Goal: Check status: Verify the current state of an ongoing process or item

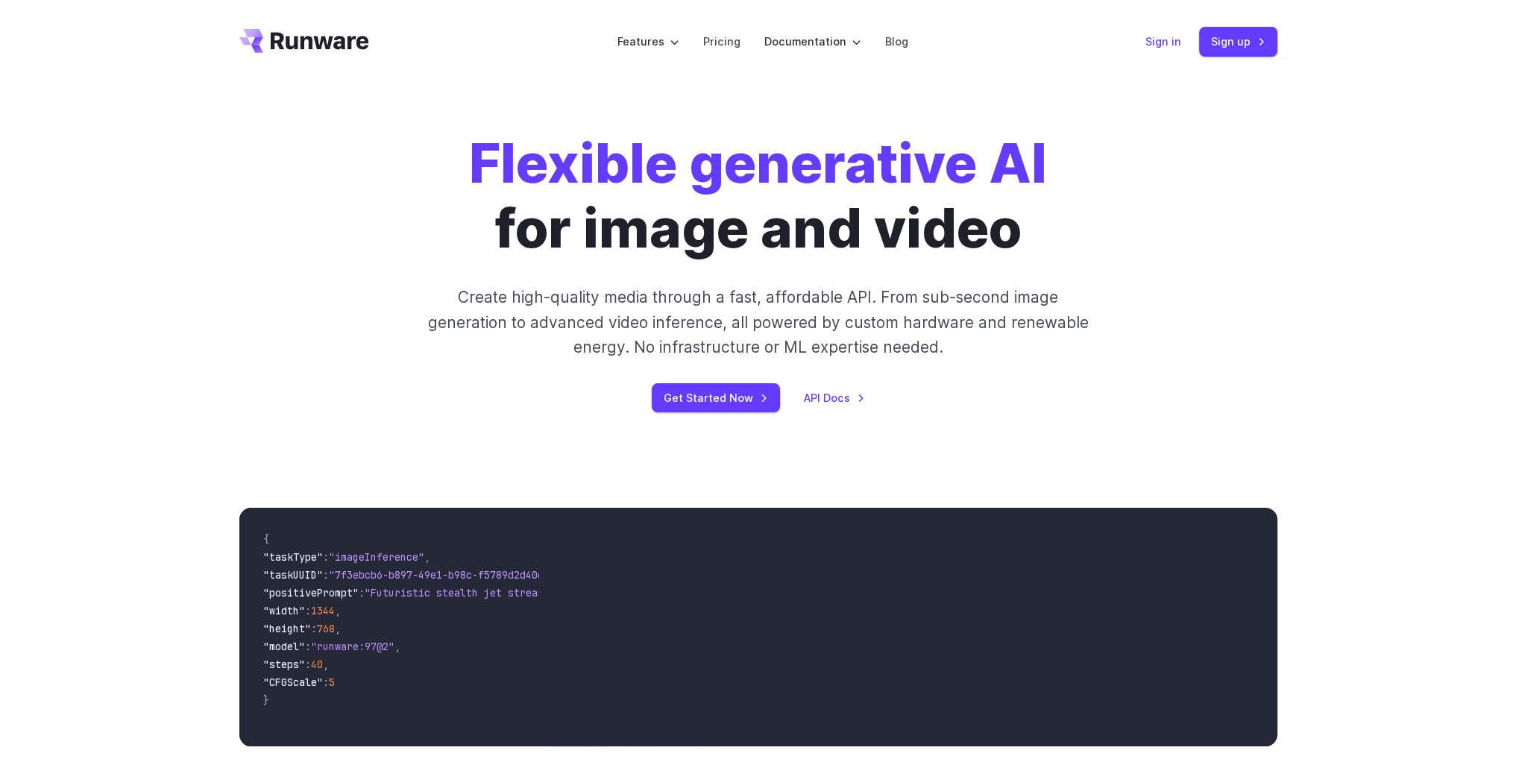
drag, startPoint x: 0, startPoint y: 0, endPoint x: 1169, endPoint y: 41, distance: 1169.7
click at [1169, 41] on link "Sign in" at bounding box center [1163, 41] width 36 height 17
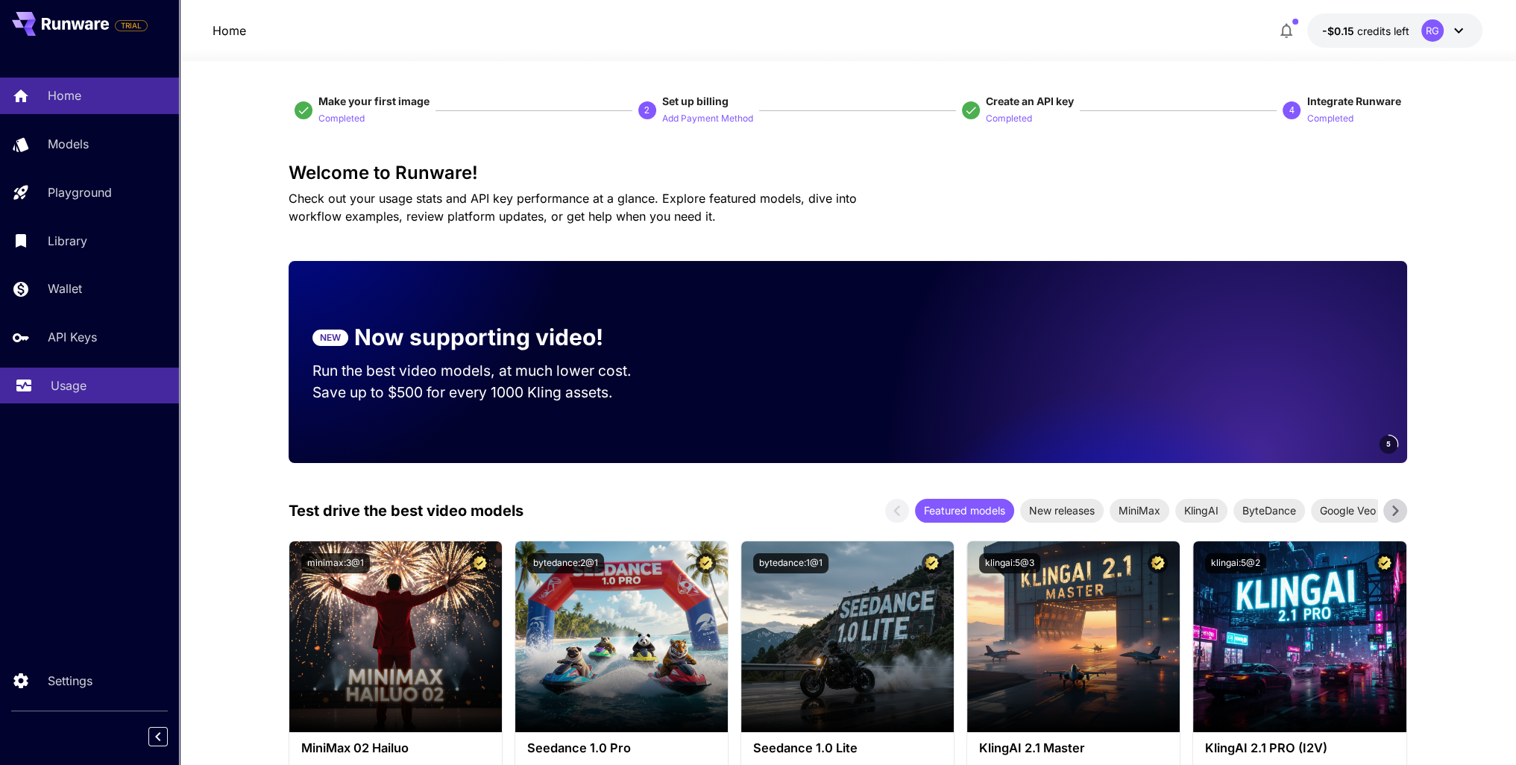
click at [89, 381] on div "Usage" at bounding box center [109, 385] width 116 height 18
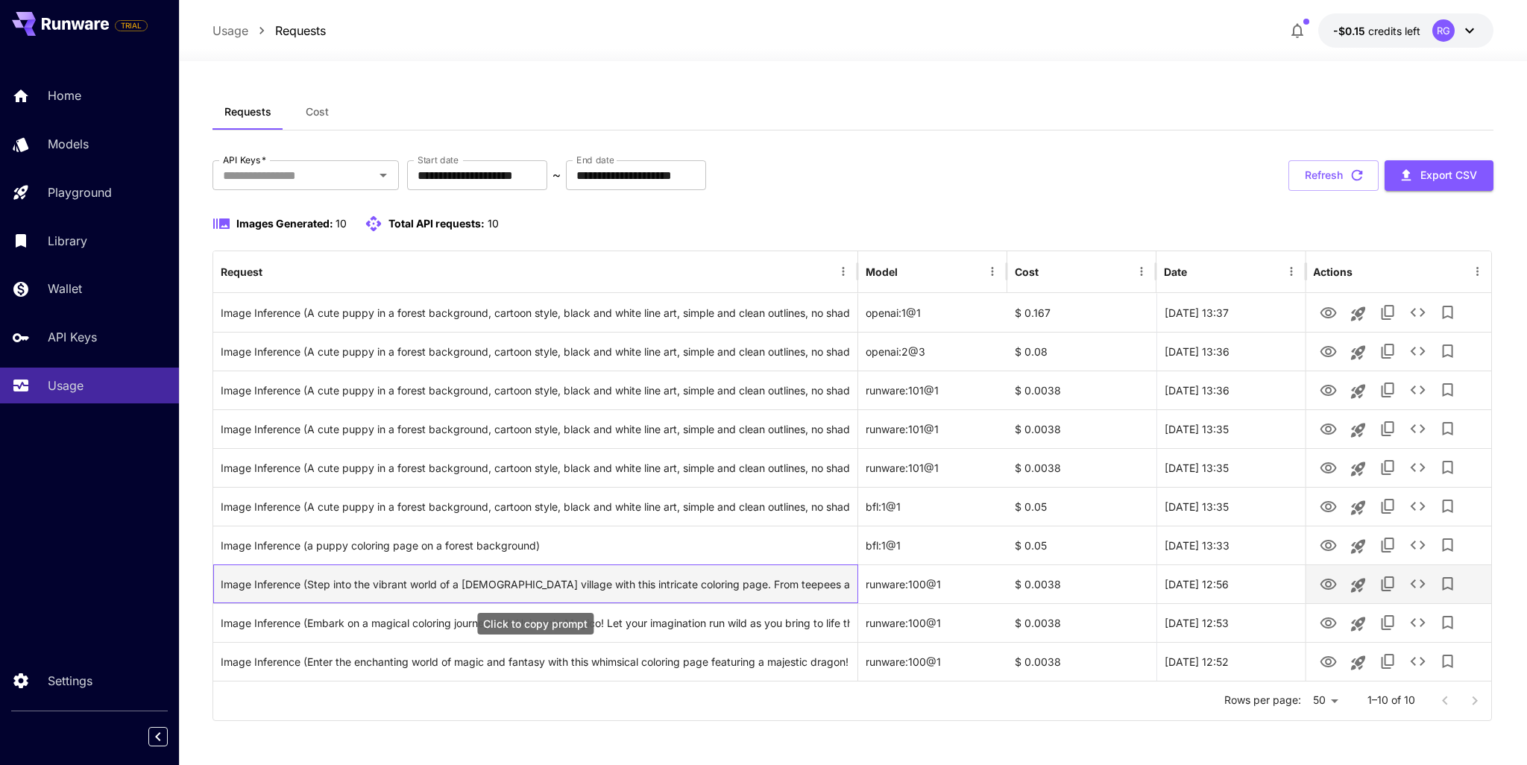
click at [465, 582] on div "Image Inference (Step into the vibrant world of a [DEMOGRAPHIC_DATA] village wi…" at bounding box center [535, 584] width 628 height 38
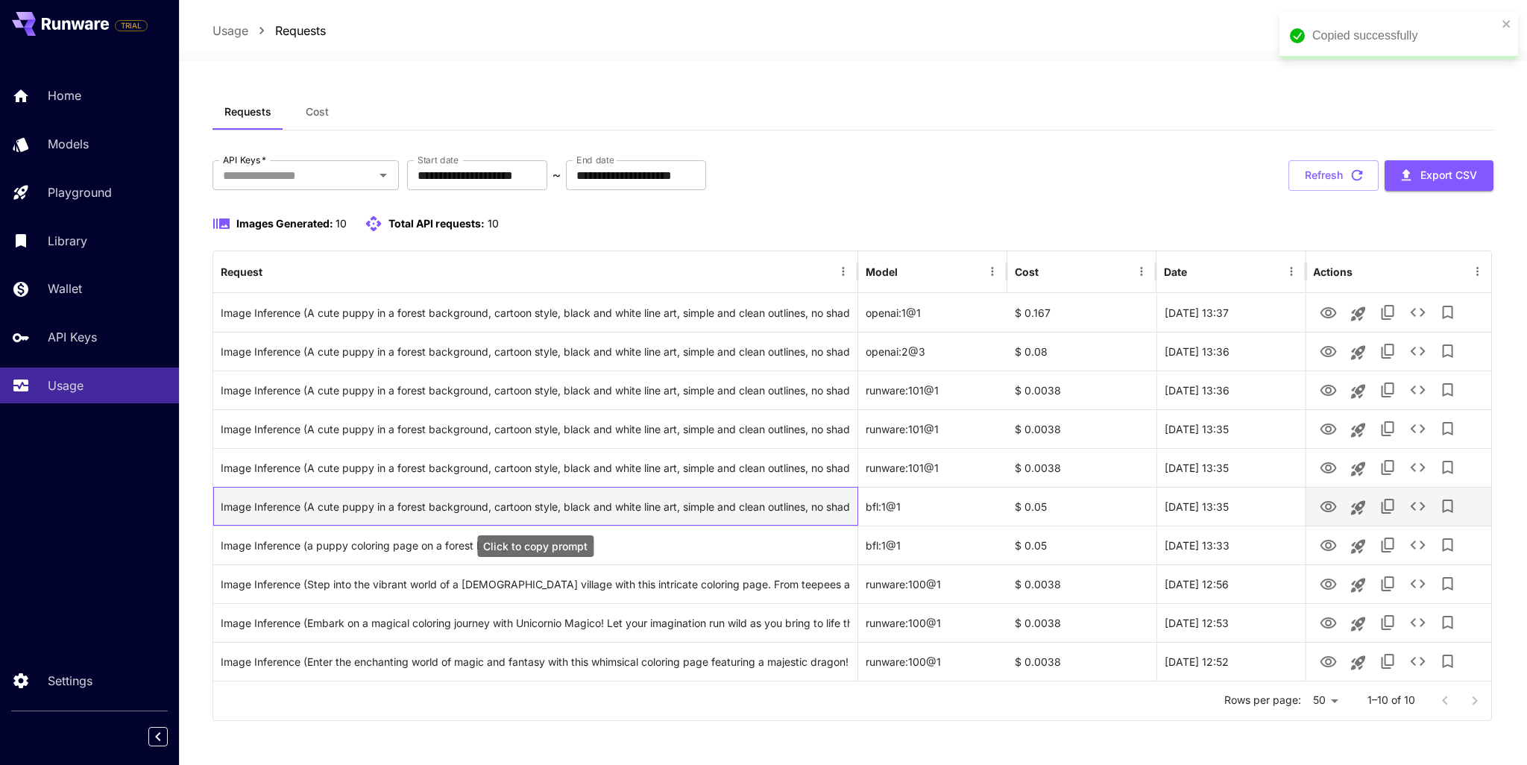
click at [449, 502] on div "Image Inference (A cute puppy in a forest background, cartoon style, black and …" at bounding box center [535, 507] width 628 height 38
click at [743, 494] on div "Image Inference (A cute puppy in a forest background, cartoon style, black and …" at bounding box center [535, 507] width 628 height 38
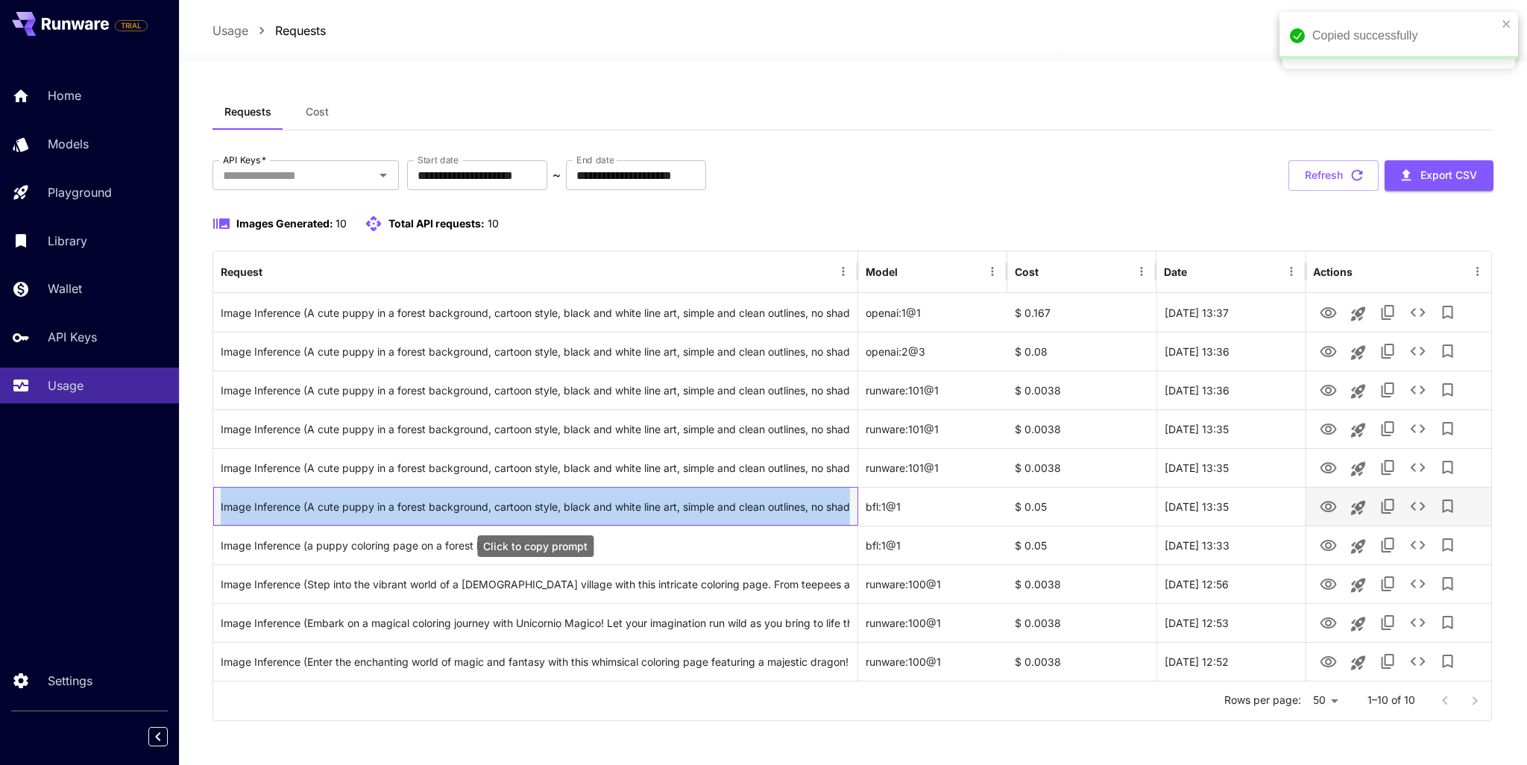
click at [743, 494] on div "Image Inference (A cute puppy in a forest background, cartoon style, black and …" at bounding box center [535, 507] width 628 height 38
